Goal: Task Accomplishment & Management: Manage account settings

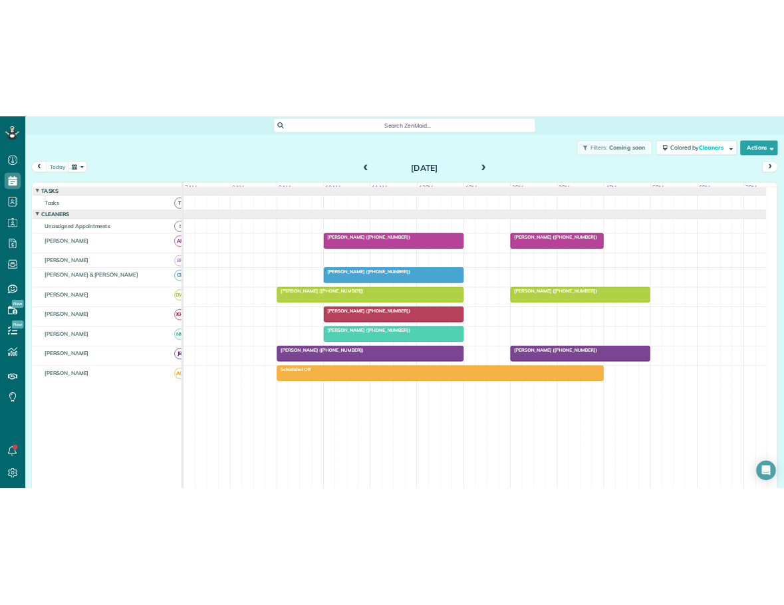
scroll to position [6, 6]
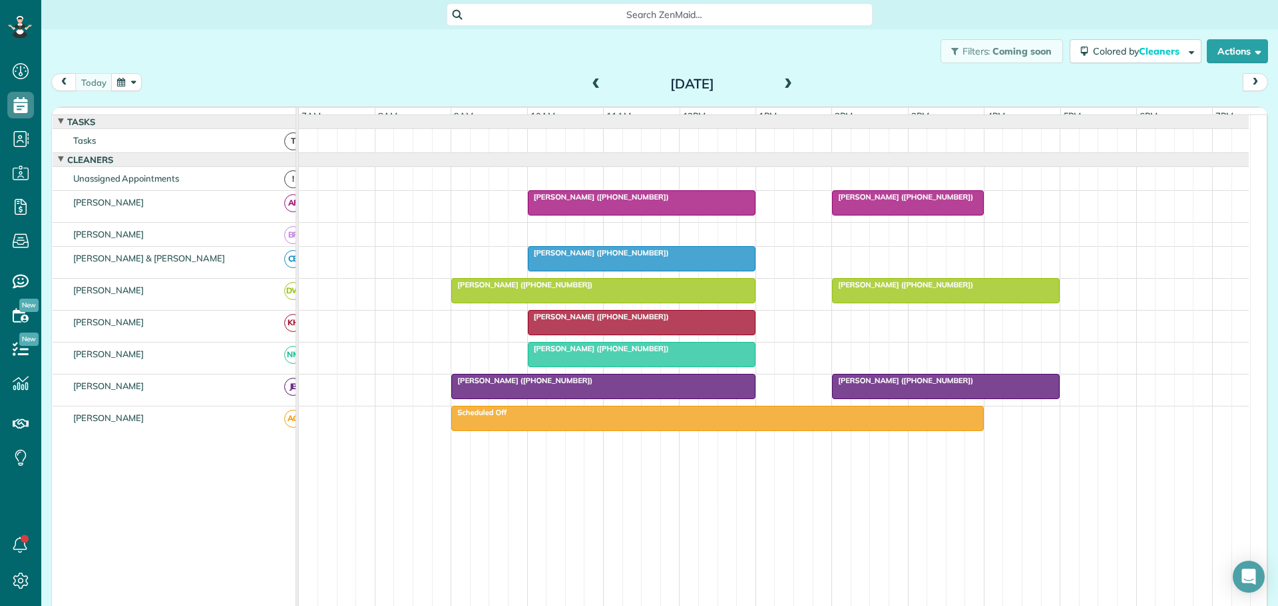
click at [784, 81] on span at bounding box center [787, 85] width 15 height 12
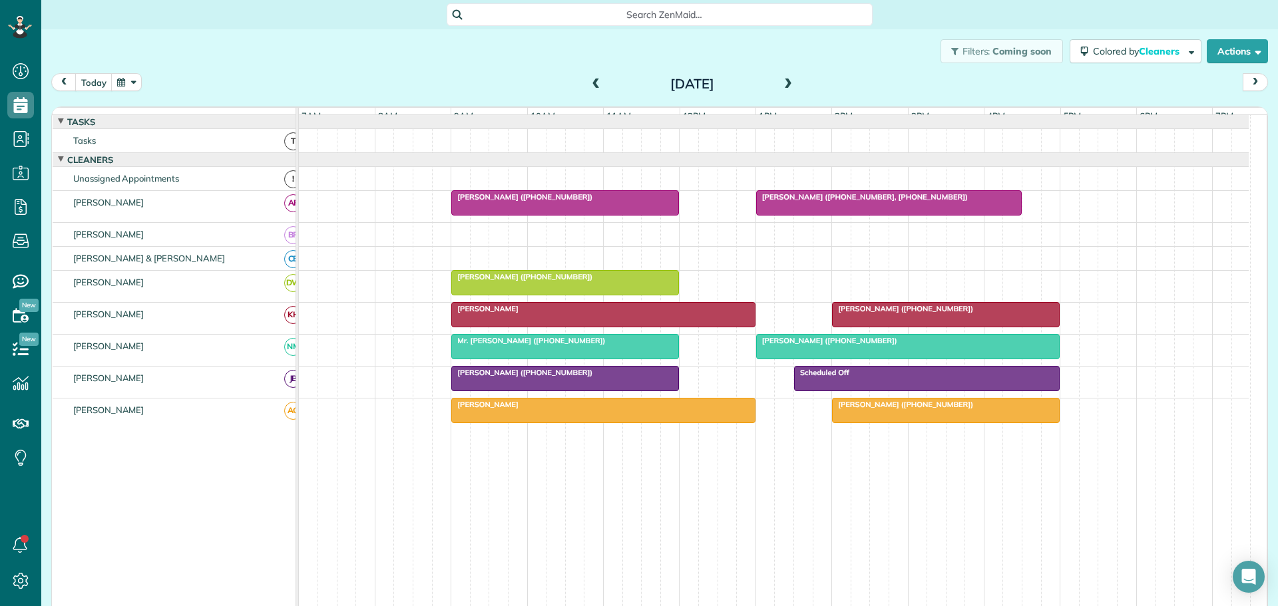
click at [592, 83] on span at bounding box center [596, 85] width 15 height 12
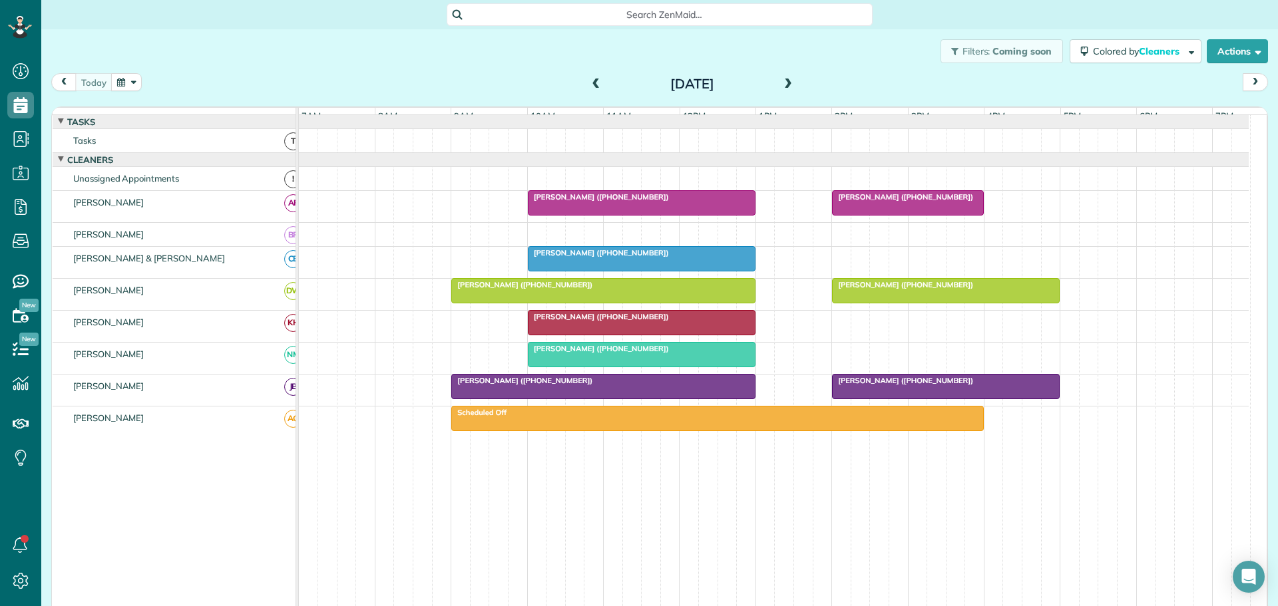
click at [580, 321] on span "Jonathan Landsberg (+18607120373)" at bounding box center [598, 316] width 142 height 9
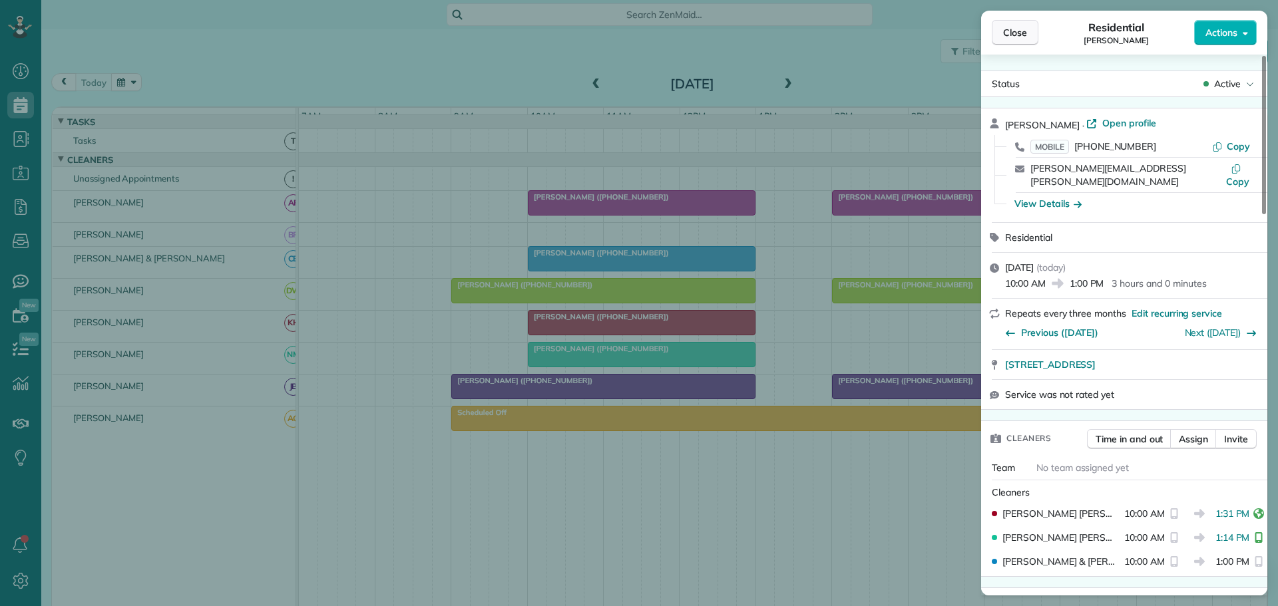
click at [1026, 31] on span "Close" at bounding box center [1015, 32] width 24 height 13
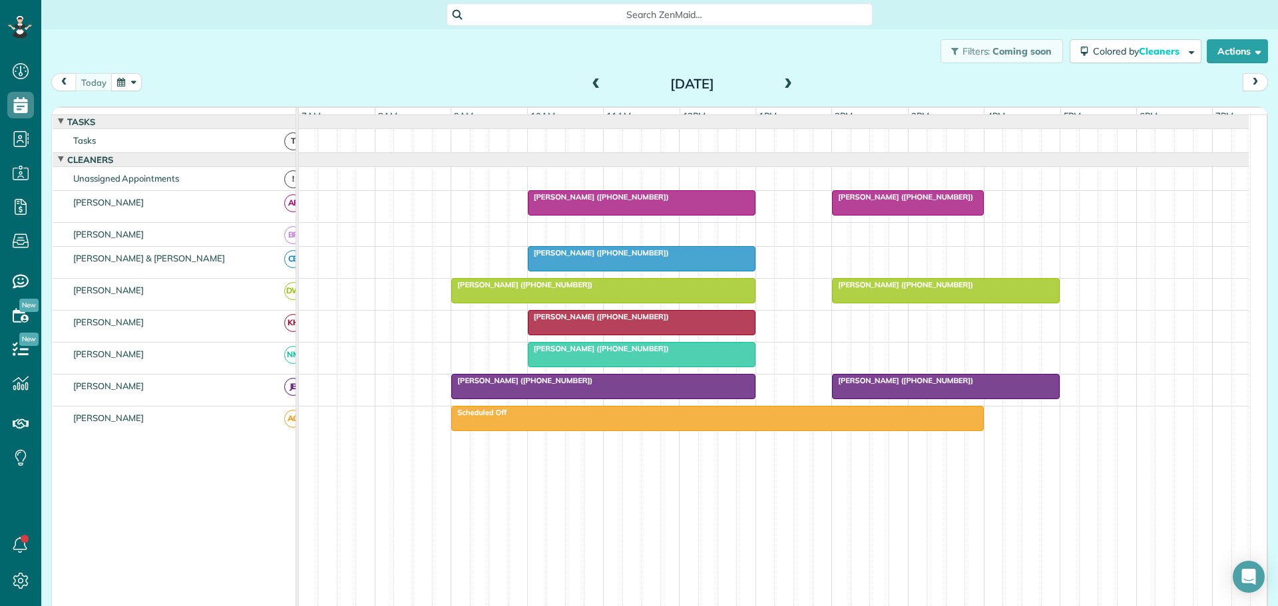
click at [782, 81] on span at bounding box center [787, 85] width 15 height 12
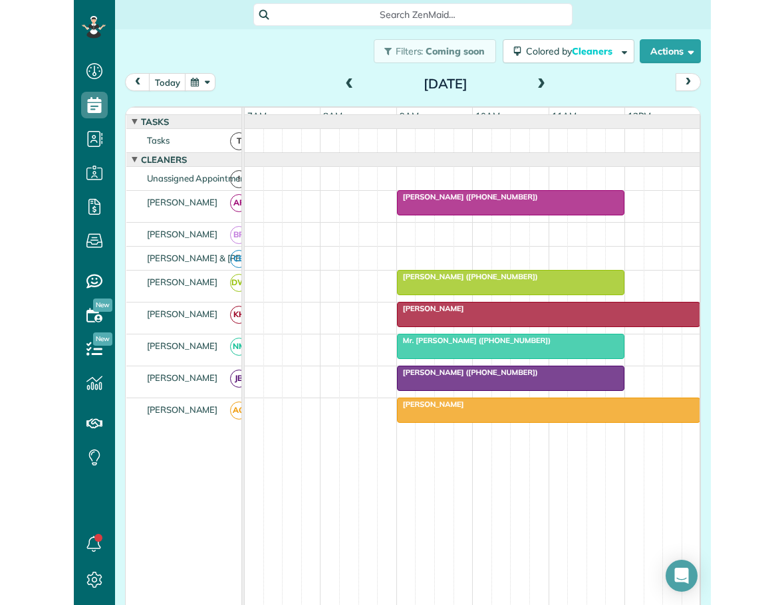
scroll to position [606, 41]
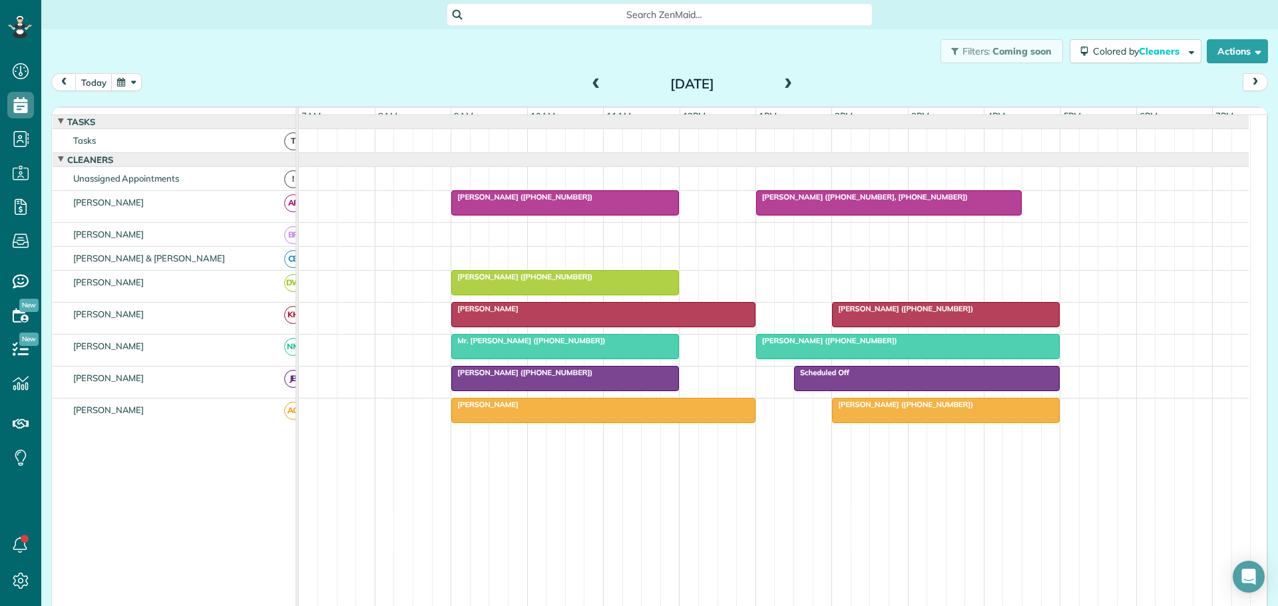
click at [780, 79] on span at bounding box center [787, 85] width 15 height 12
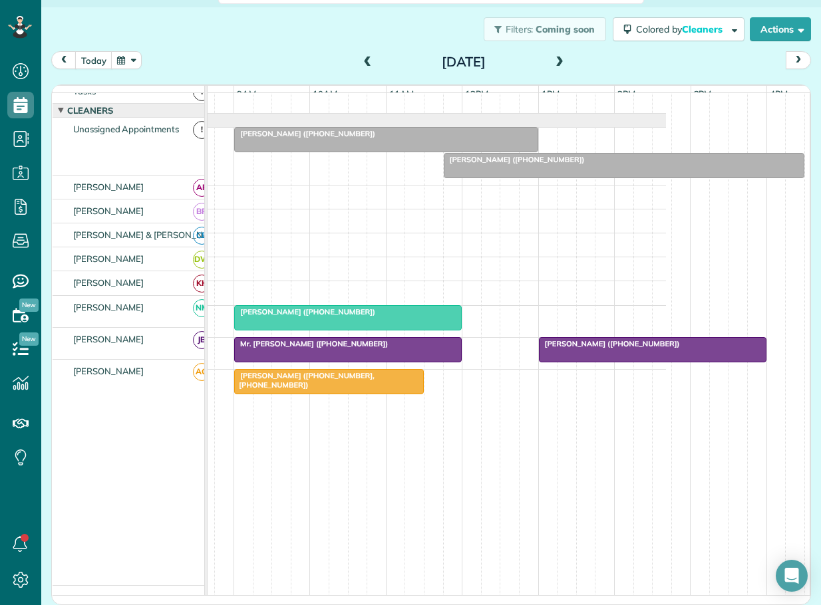
scroll to position [0, 0]
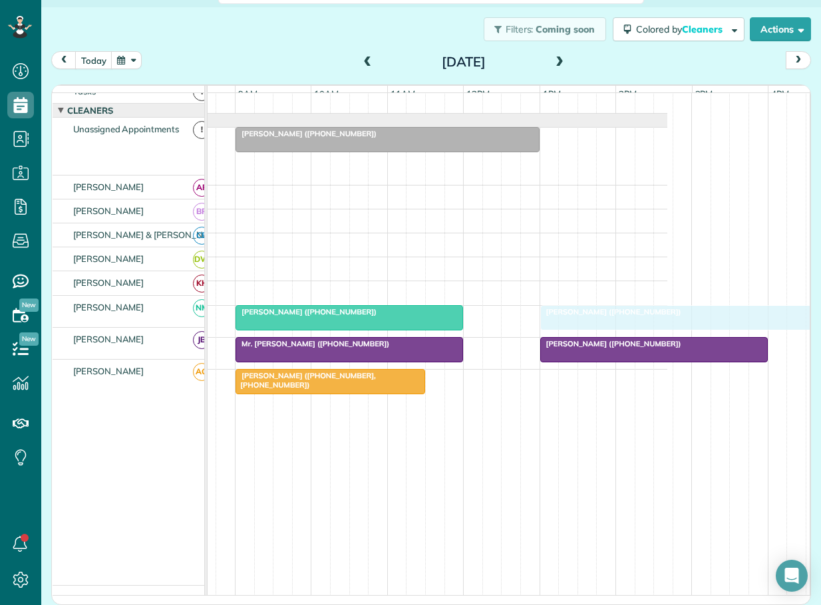
drag, startPoint x: 489, startPoint y: 162, endPoint x: 608, endPoint y: 307, distance: 187.7
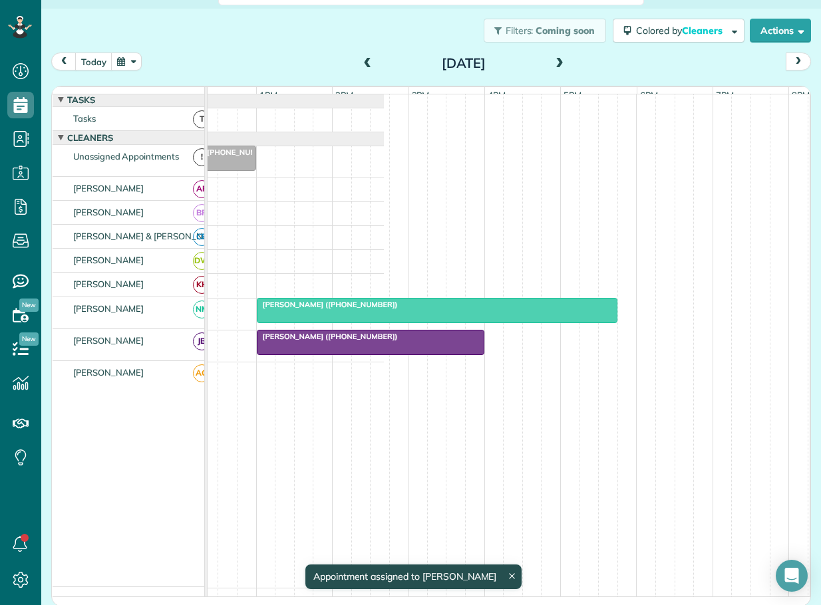
scroll to position [0, 418]
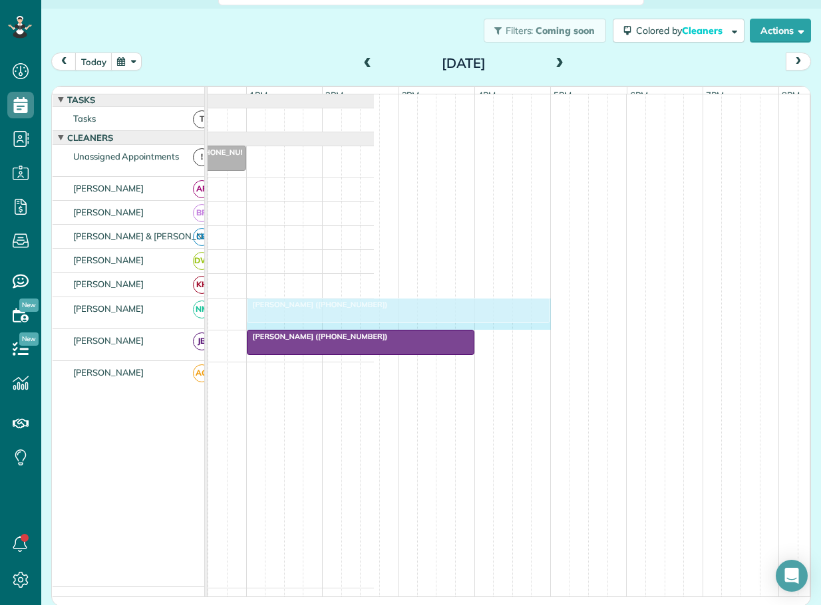
drag, startPoint x: 601, startPoint y: 313, endPoint x: 548, endPoint y: 315, distance: 53.9
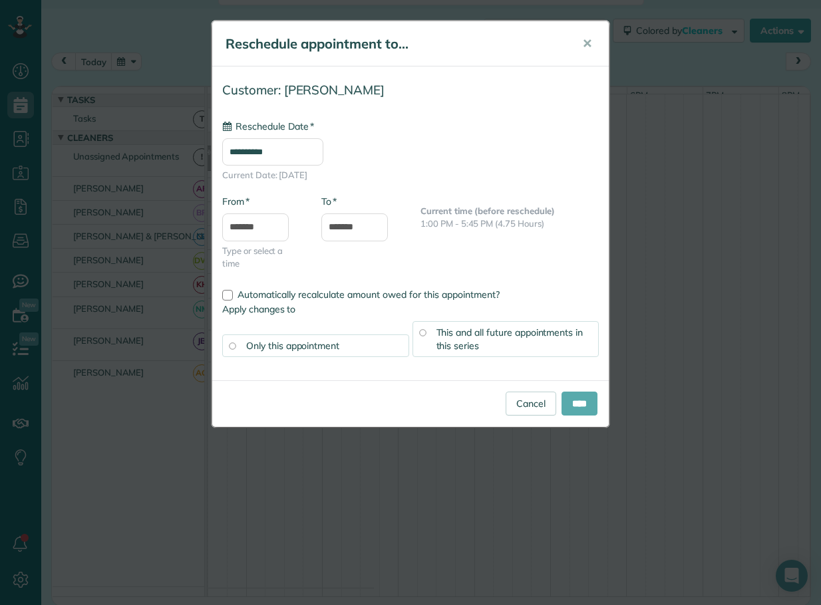
type input "**********"
click at [571, 403] on input "****" at bounding box center [580, 404] width 36 height 24
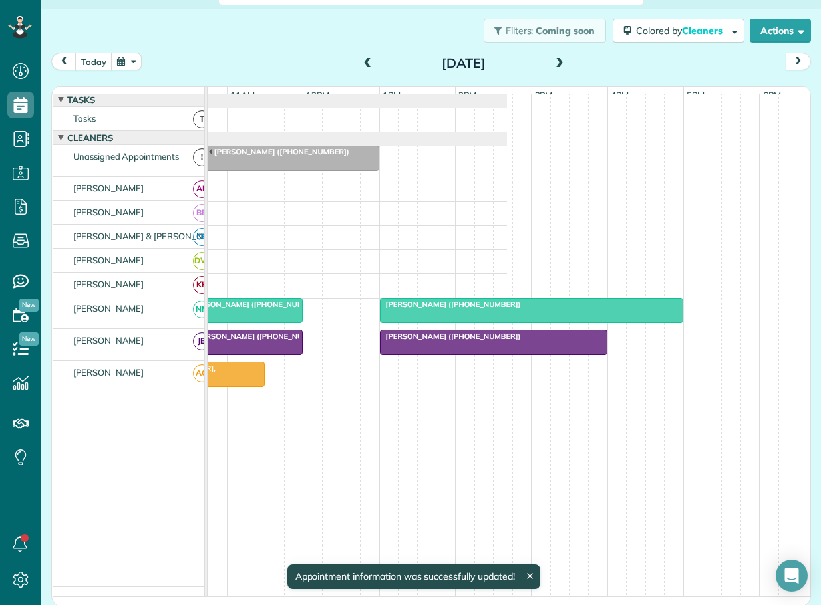
scroll to position [0, 252]
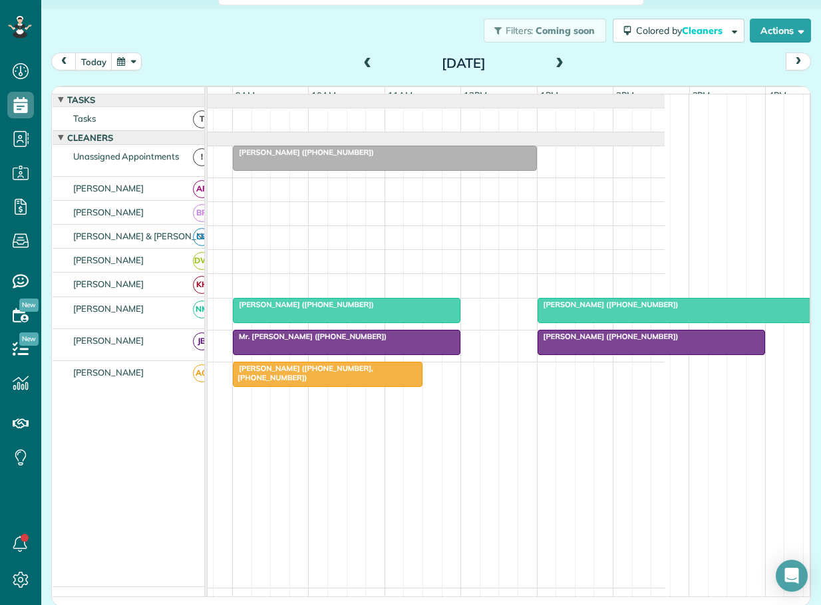
click at [328, 157] on span "Valerie Purcell (+18282924702)" at bounding box center [303, 152] width 142 height 9
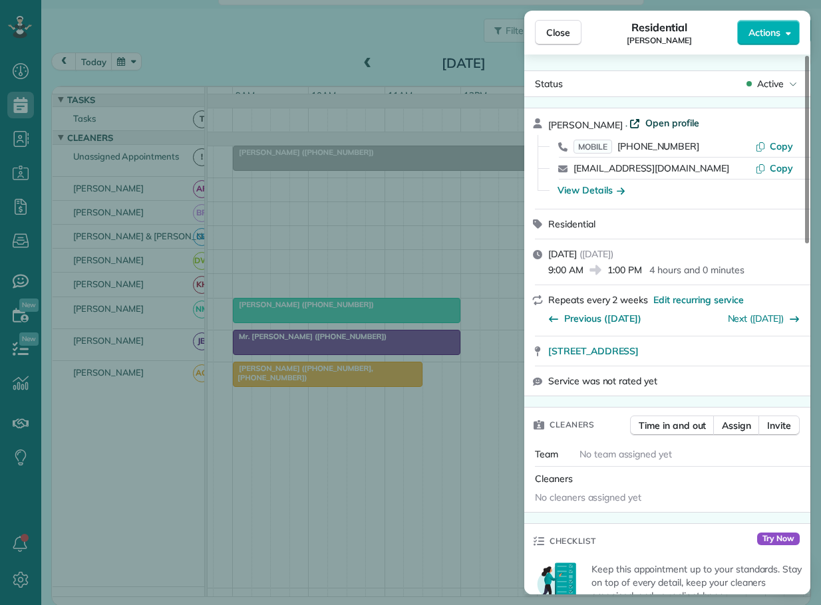
click at [651, 120] on span "Open profile" at bounding box center [672, 122] width 54 height 13
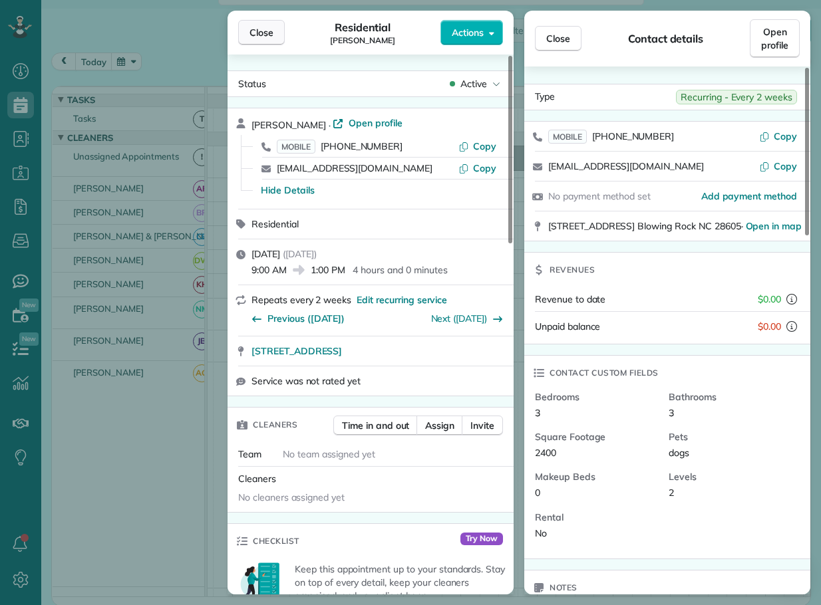
click at [261, 34] on span "Close" at bounding box center [262, 32] width 24 height 13
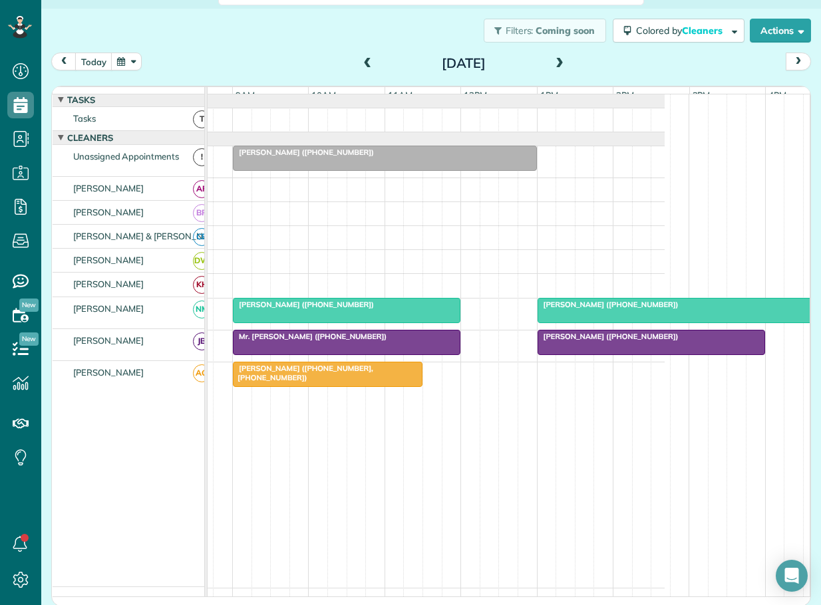
click at [281, 157] on span "Valerie Purcell (+18282924702)" at bounding box center [303, 152] width 142 height 9
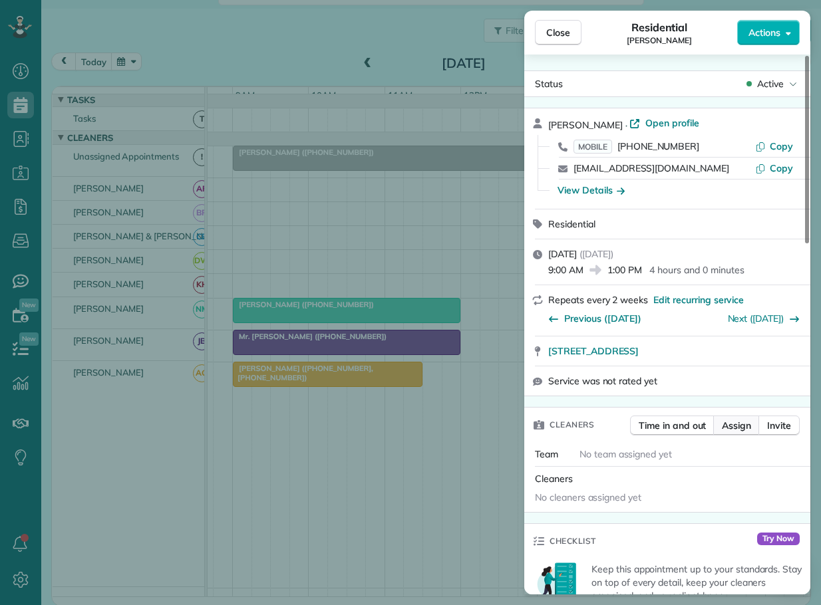
click at [728, 427] on span "Assign" at bounding box center [736, 425] width 29 height 13
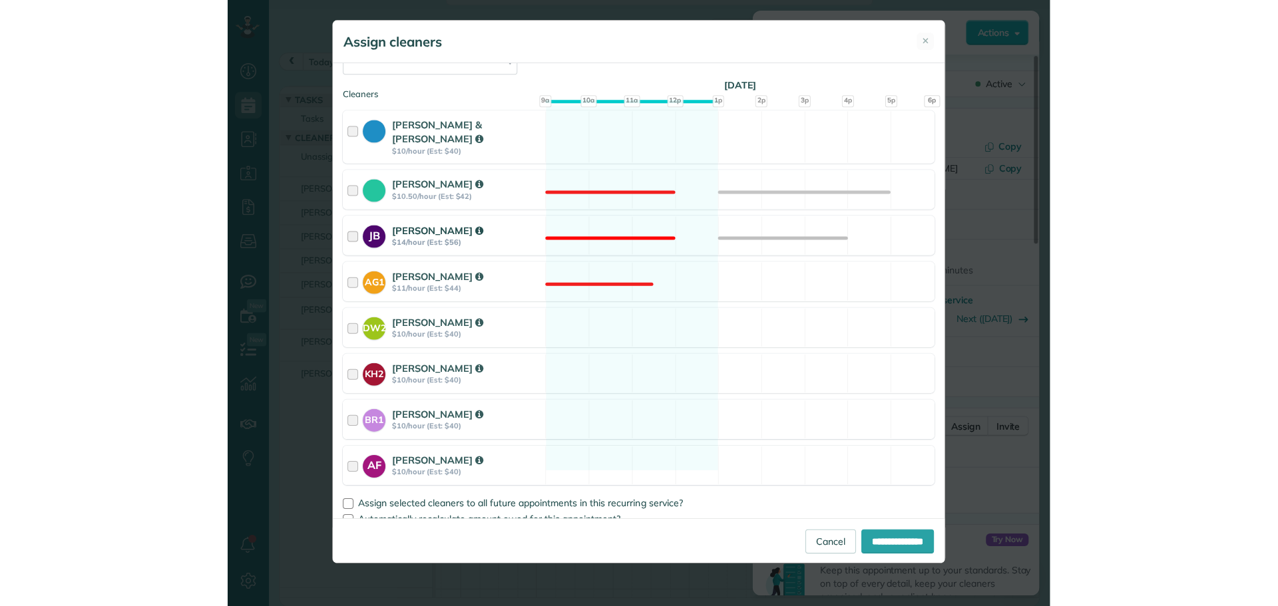
scroll to position [179, 0]
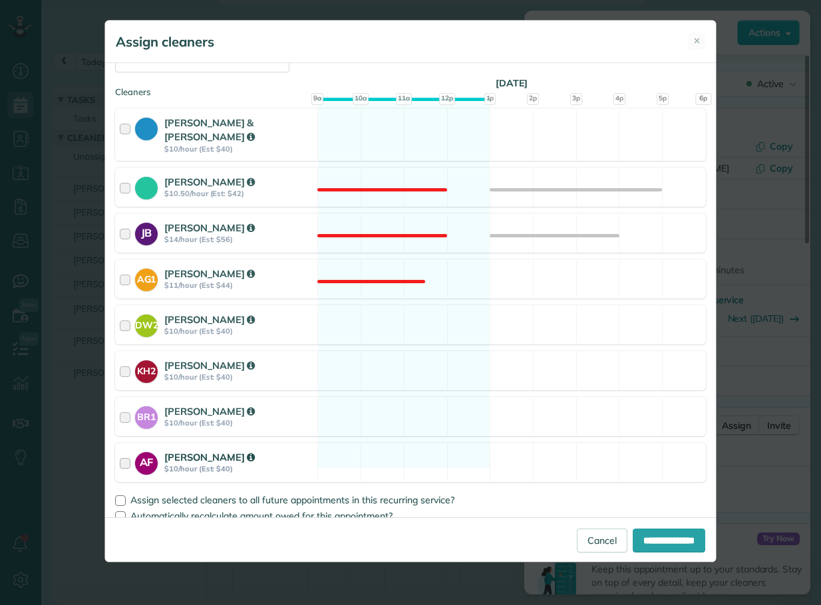
click at [126, 450] on div at bounding box center [127, 462] width 15 height 25
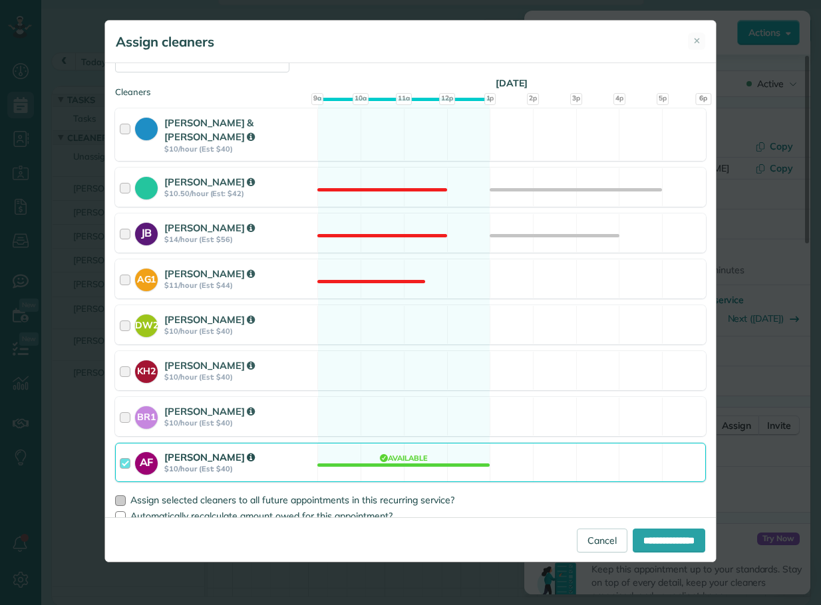
click at [119, 496] on div at bounding box center [120, 501] width 11 height 11
click at [639, 539] on input "**********" at bounding box center [669, 541] width 73 height 24
type input "**********"
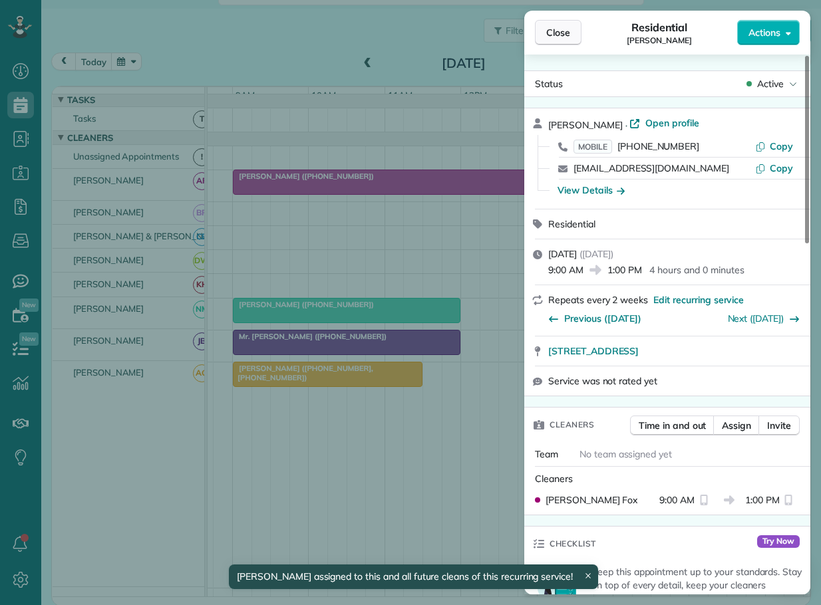
click at [557, 29] on span "Close" at bounding box center [558, 32] width 24 height 13
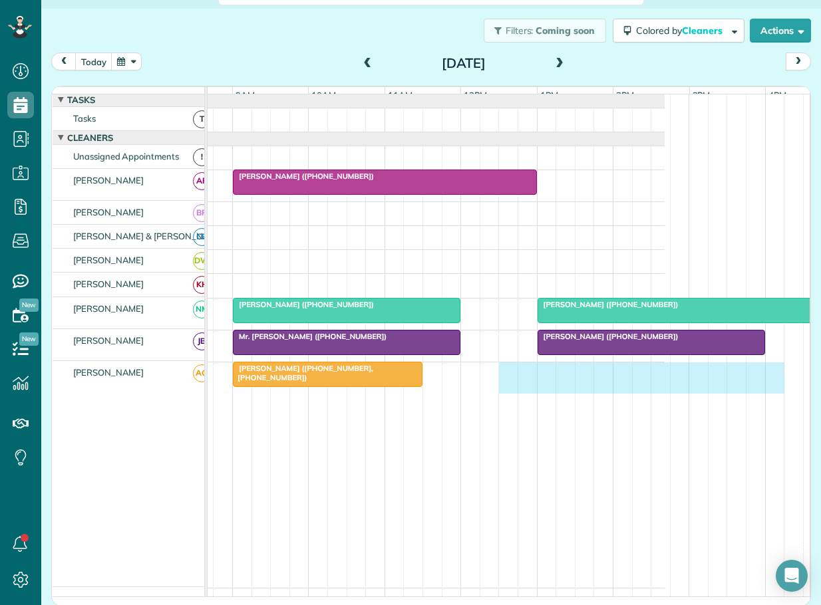
drag, startPoint x: 501, startPoint y: 379, endPoint x: 770, endPoint y: 406, distance: 270.8
click at [665, 406] on div "Valerie Purcell (+18282924702) Pam Vinson (+19102008011) Don Cashman (+17045788…" at bounding box center [373, 345] width 584 height 502
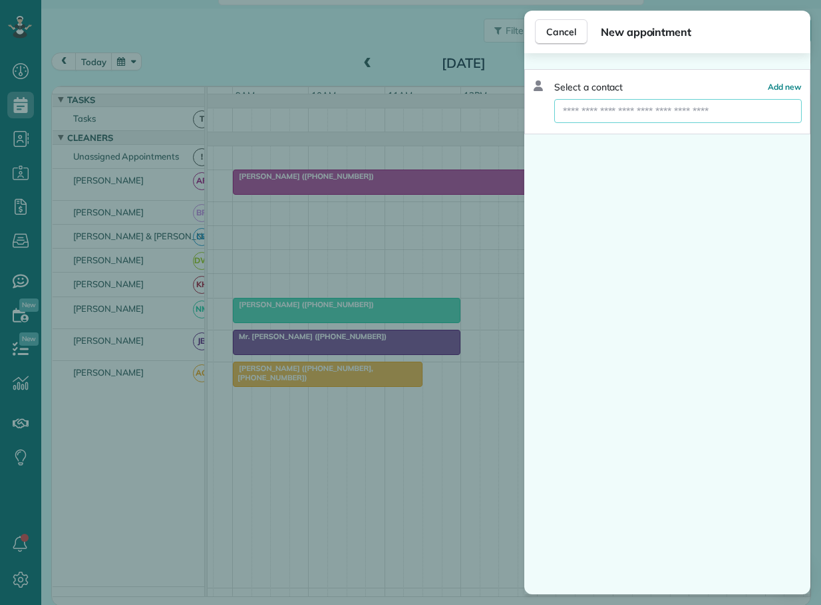
click at [607, 112] on input "text" at bounding box center [678, 111] width 248 height 24
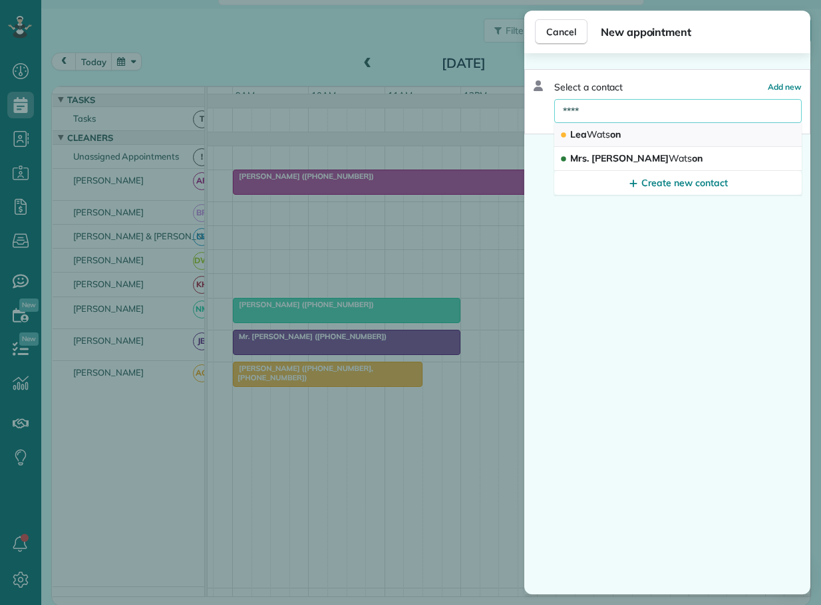
type input "****"
click at [599, 132] on span "Wats" at bounding box center [598, 134] width 23 height 12
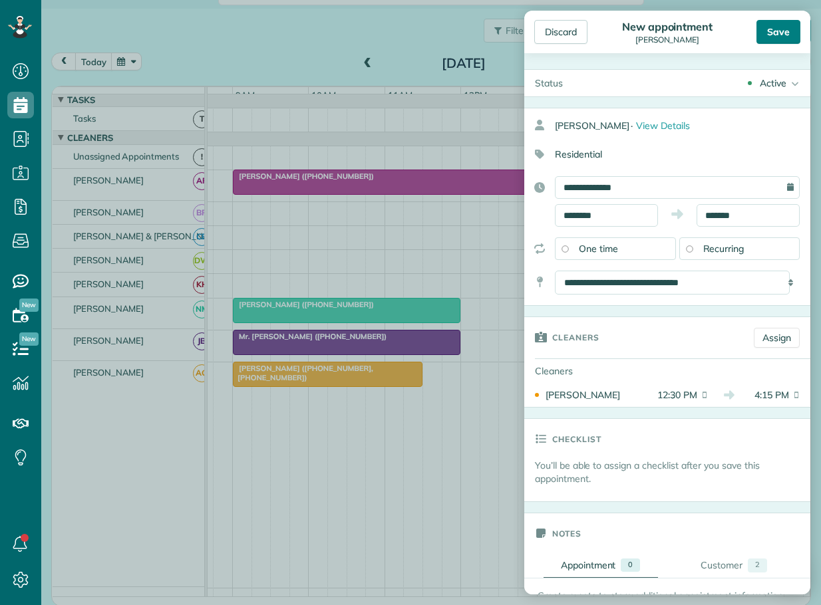
click at [770, 29] on div "Save" at bounding box center [779, 32] width 44 height 24
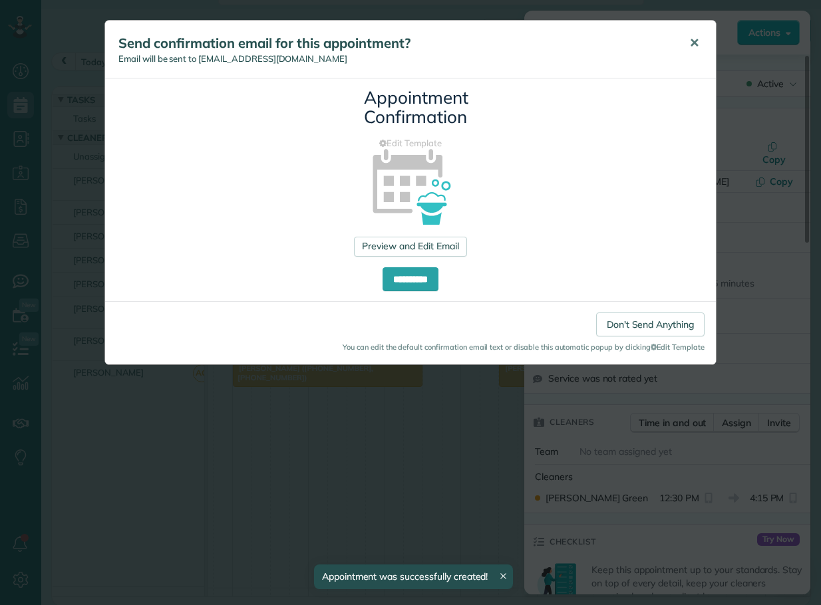
click at [697, 39] on span "✕" at bounding box center [694, 42] width 10 height 15
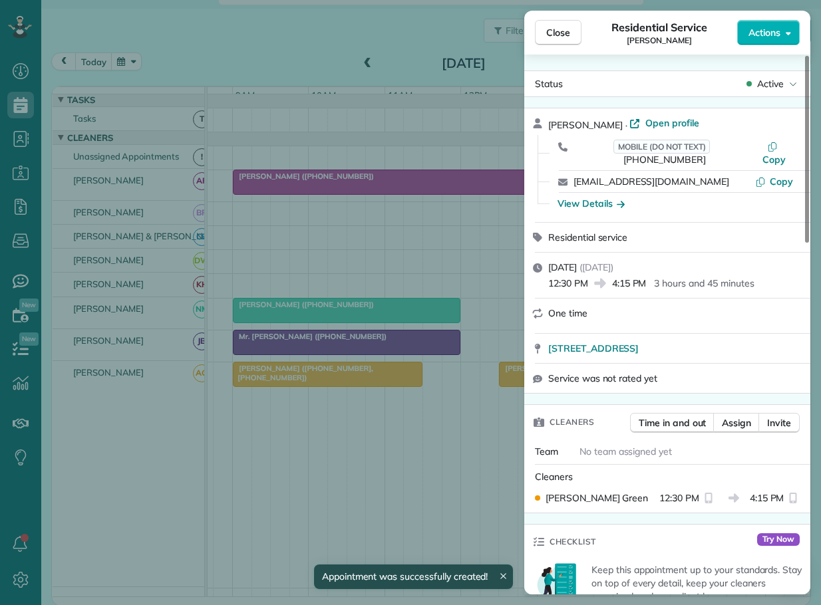
click at [549, 31] on span "Close" at bounding box center [558, 32] width 24 height 13
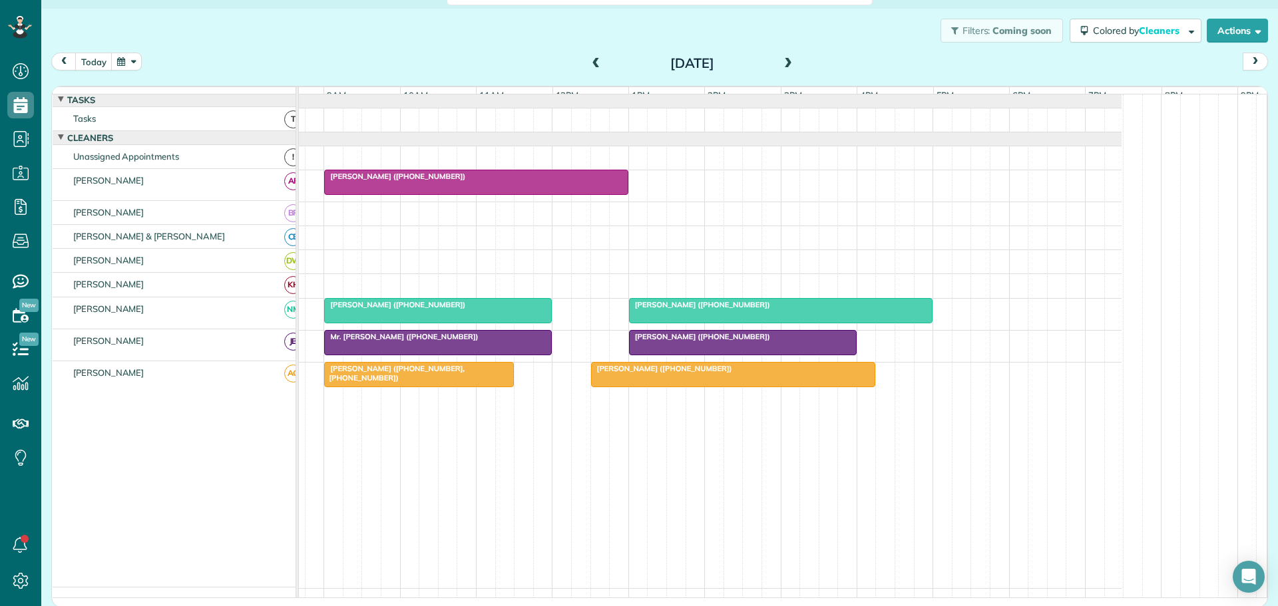
scroll to position [1, 0]
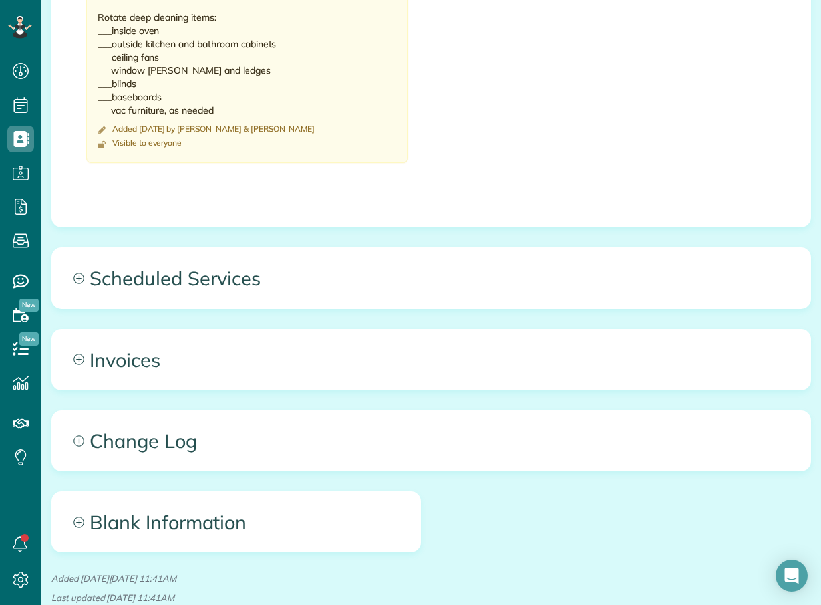
scroll to position [865, 0]
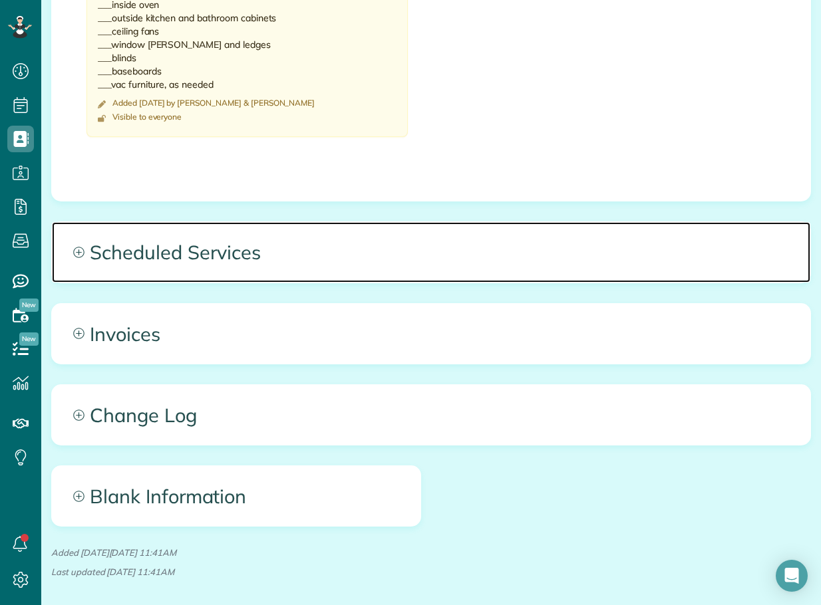
click at [142, 246] on span "Scheduled Services" at bounding box center [431, 252] width 759 height 60
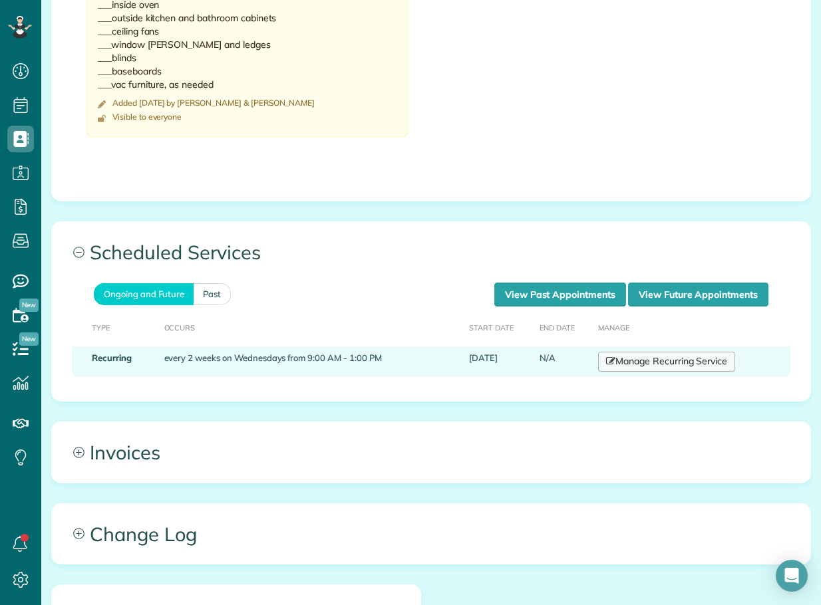
click at [649, 361] on link "Manage Recurring Service" at bounding box center [666, 362] width 137 height 20
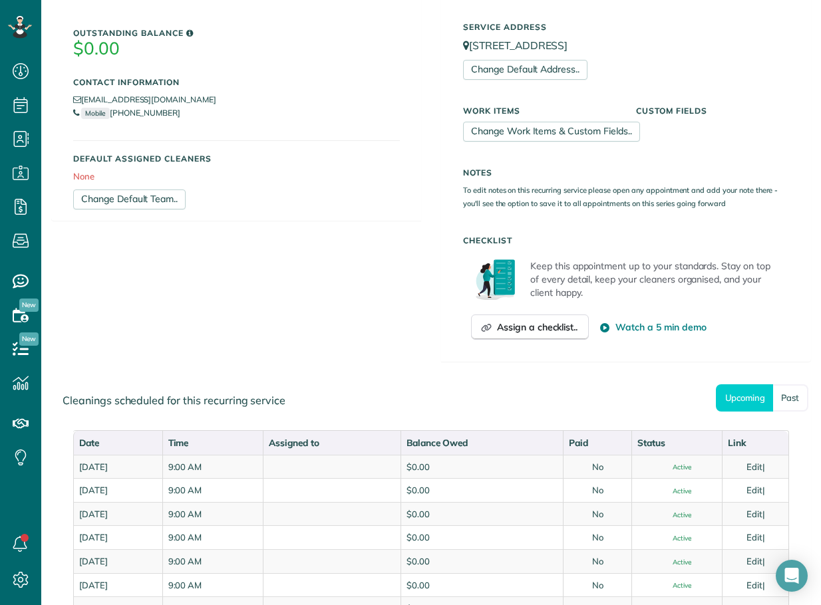
scroll to position [333, 0]
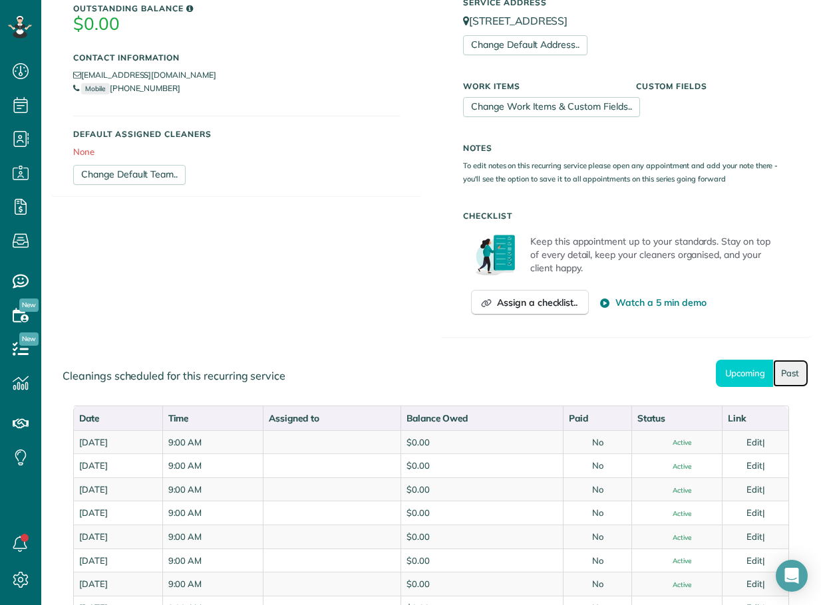
click at [780, 374] on link "Past" at bounding box center [790, 373] width 35 height 27
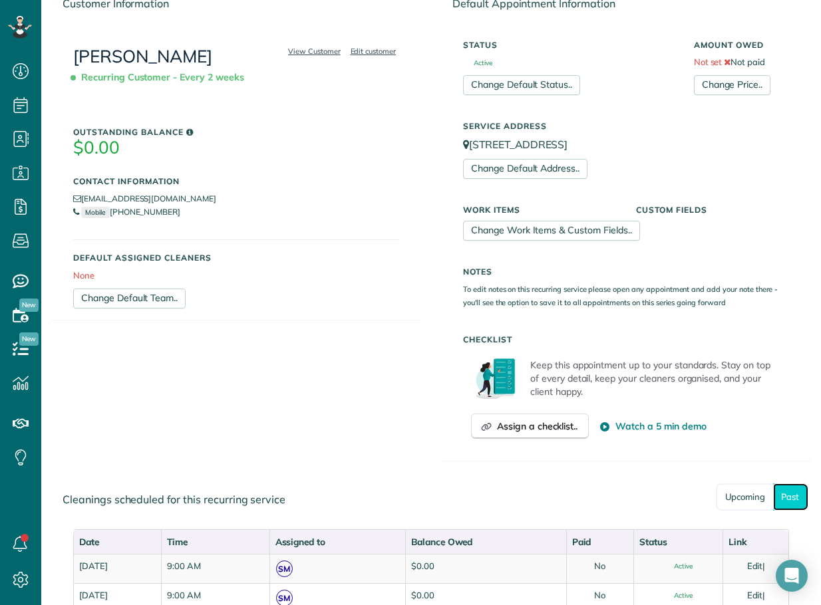
scroll to position [200, 0]
